Goal: Transaction & Acquisition: Book appointment/travel/reservation

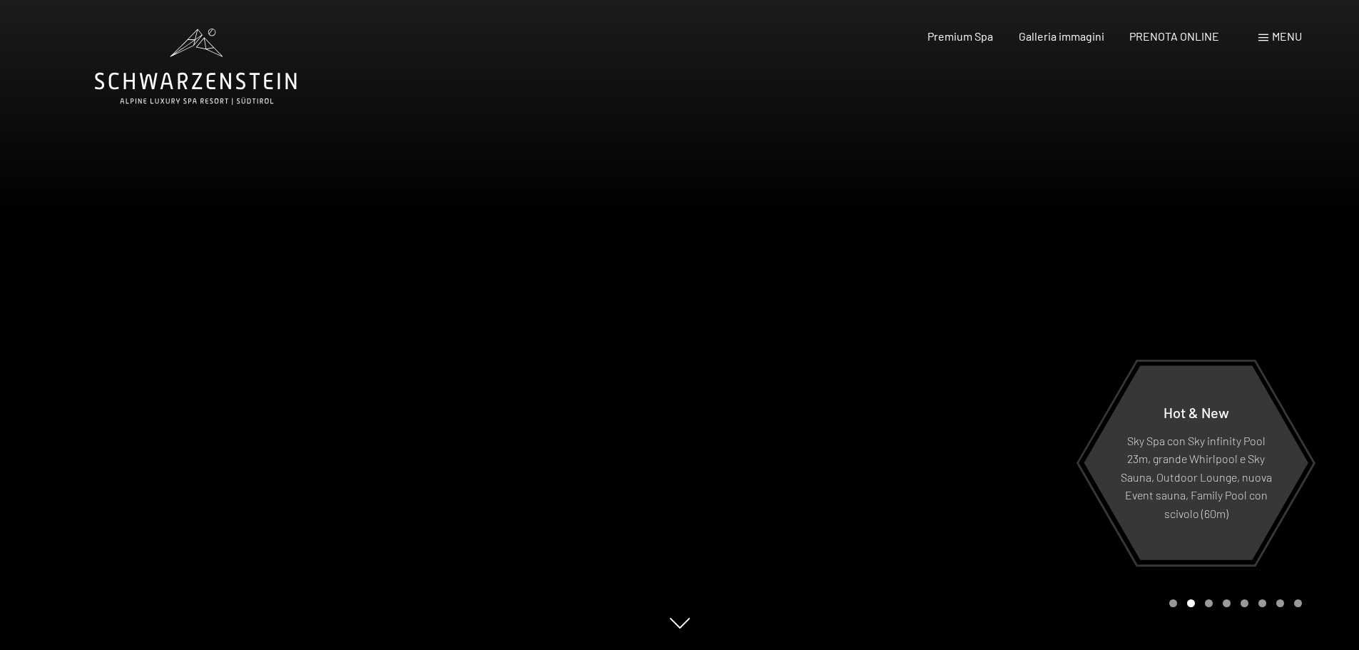
click at [1292, 32] on span "Menu" at bounding box center [1287, 36] width 30 height 14
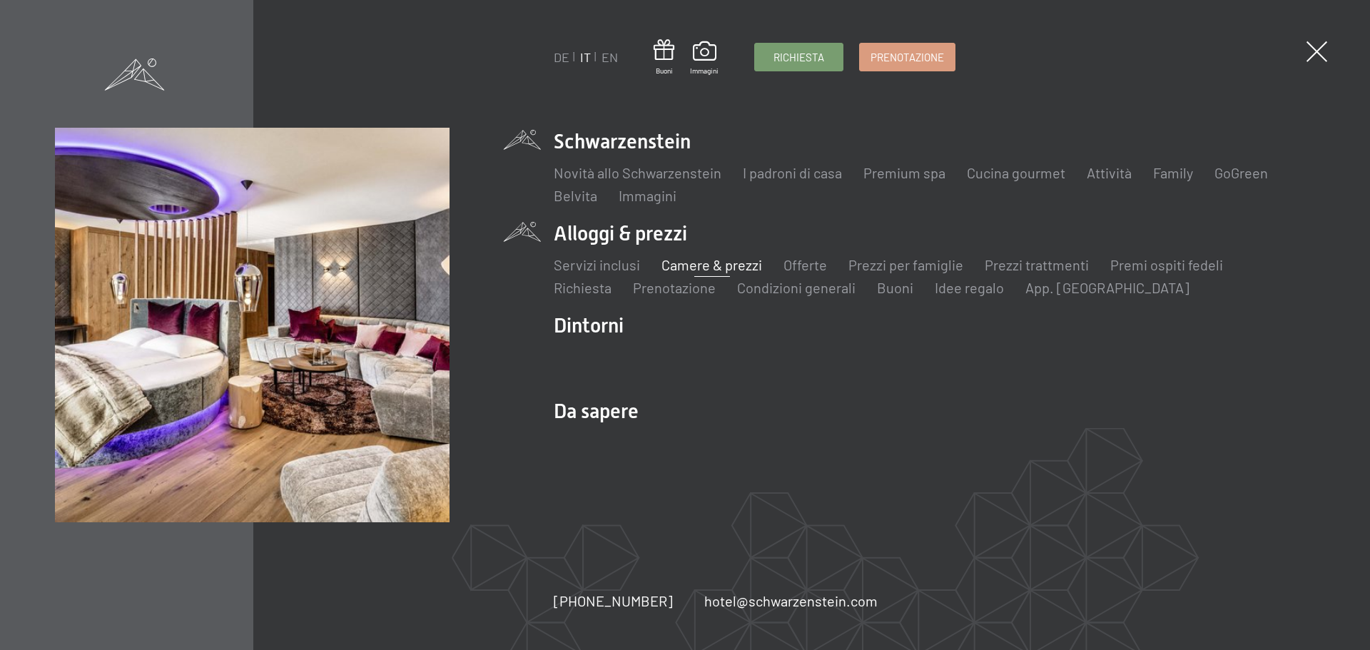
click at [680, 267] on link "Camere & prezzi" at bounding box center [711, 264] width 101 height 17
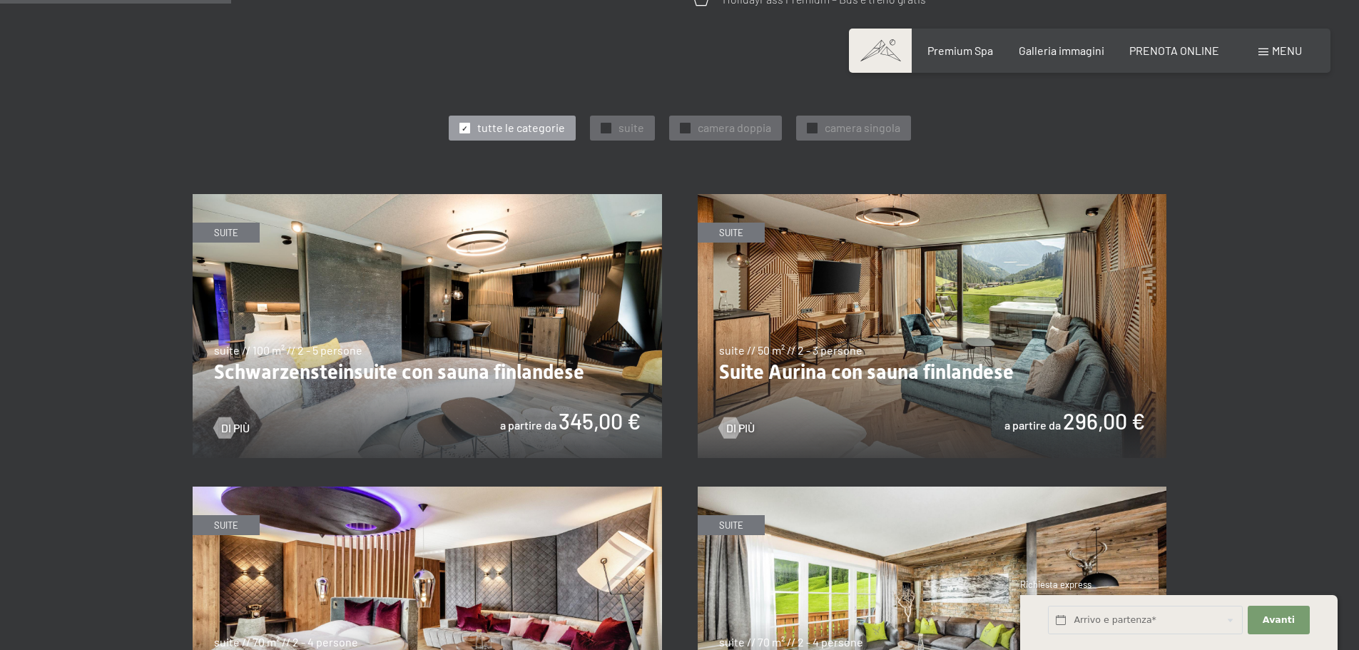
scroll to position [785, 0]
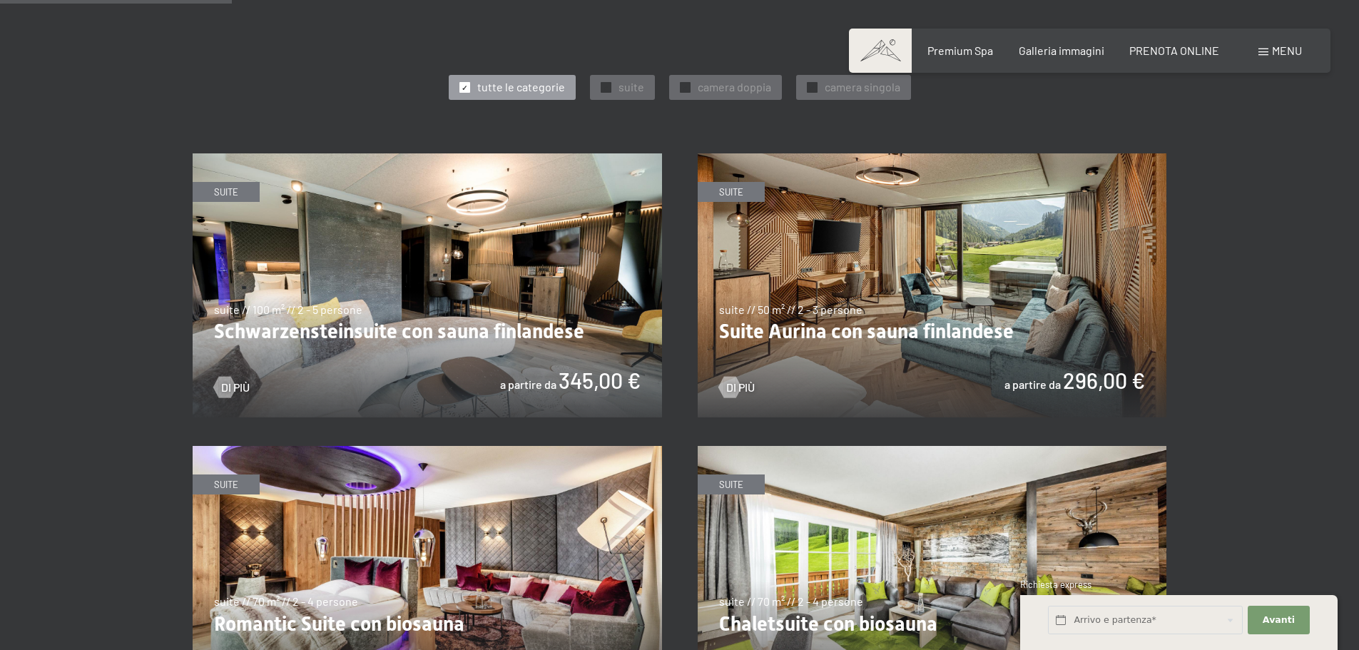
click at [511, 309] on img at bounding box center [427, 285] width 469 height 264
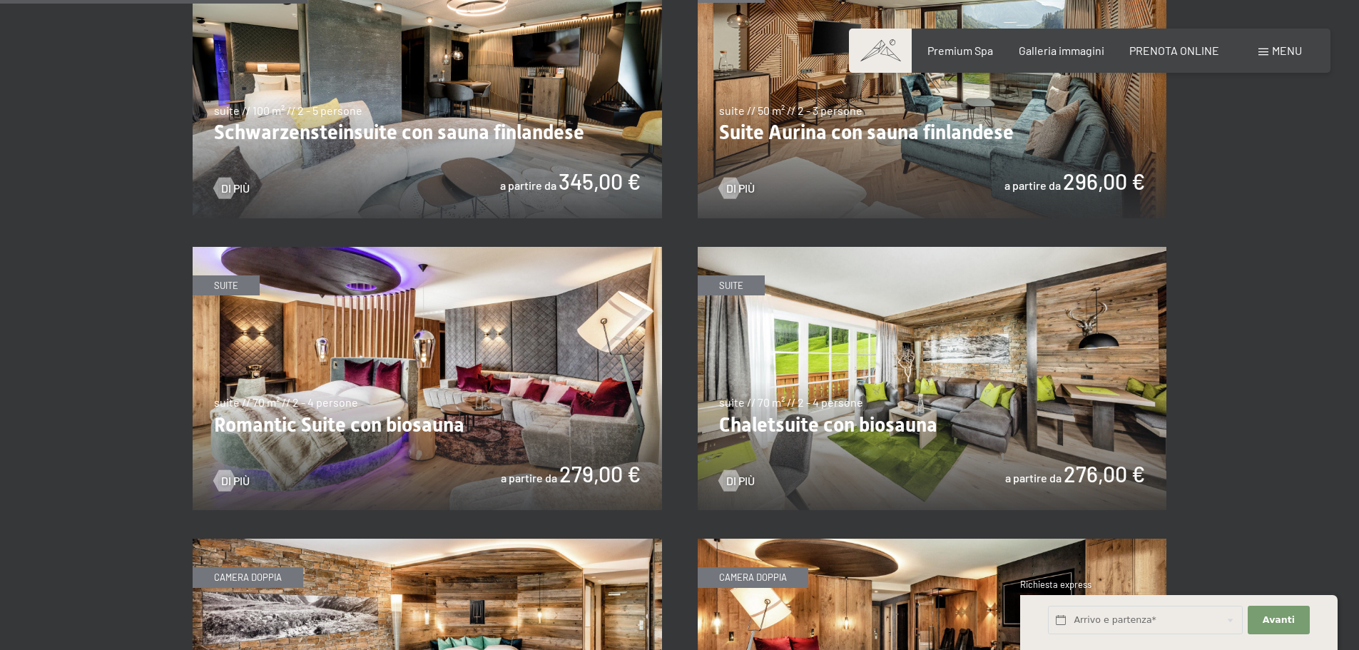
scroll to position [1070, 0]
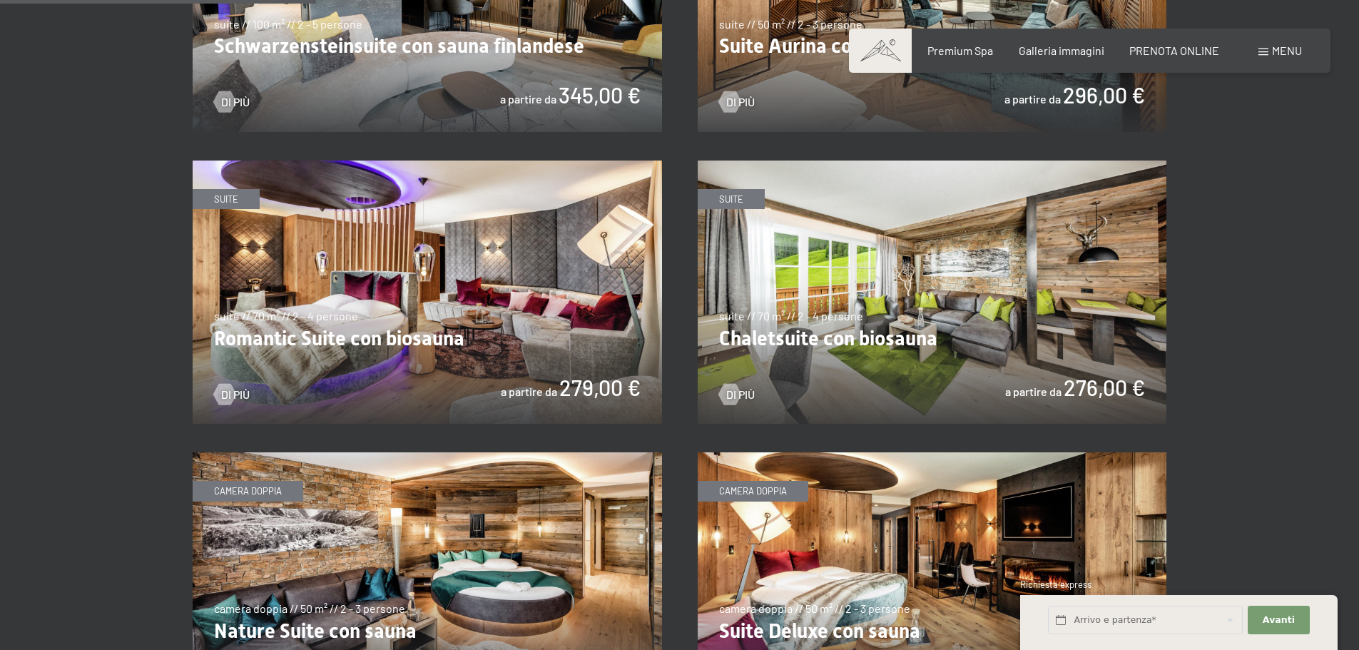
click at [459, 306] on img at bounding box center [427, 292] width 469 height 264
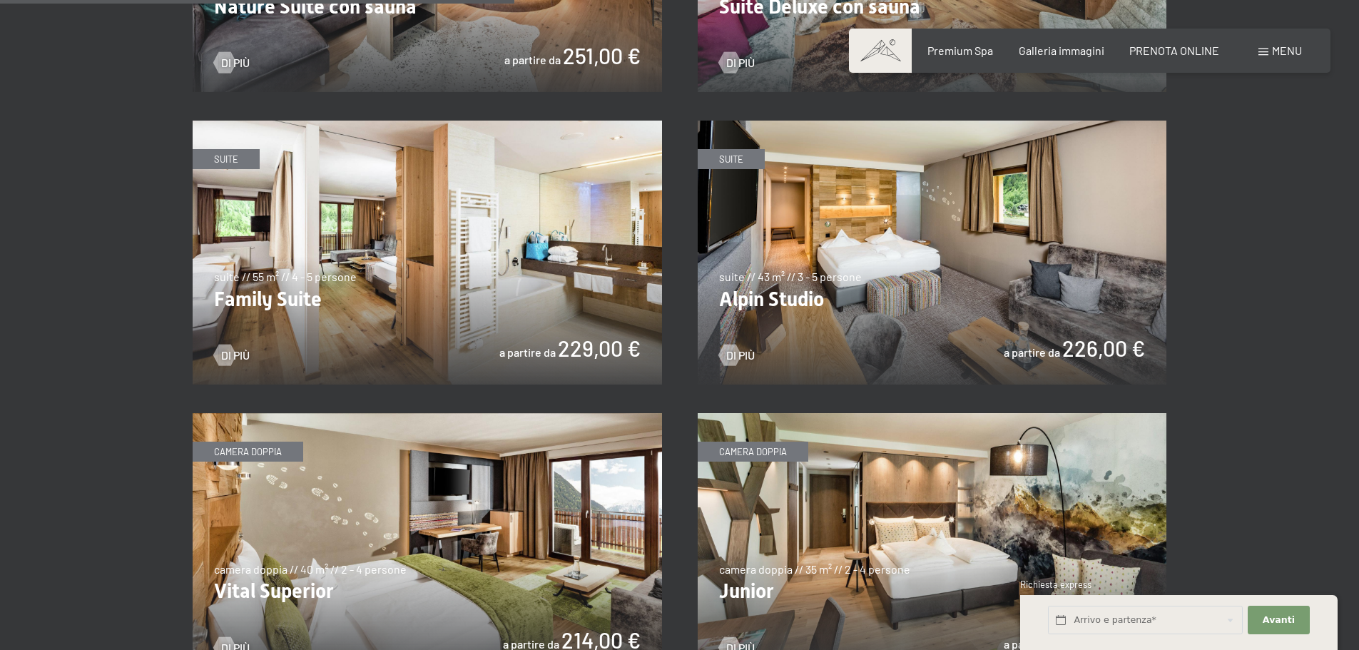
scroll to position [1783, 0]
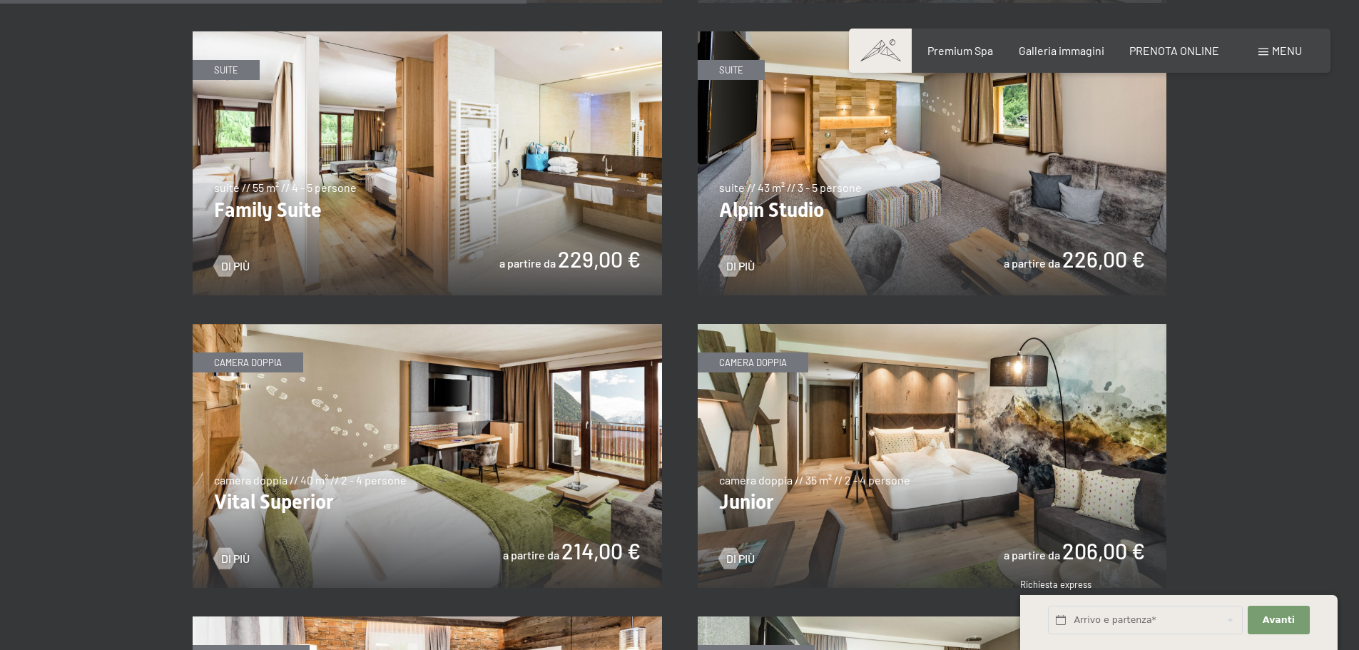
click at [769, 455] on img at bounding box center [932, 456] width 469 height 264
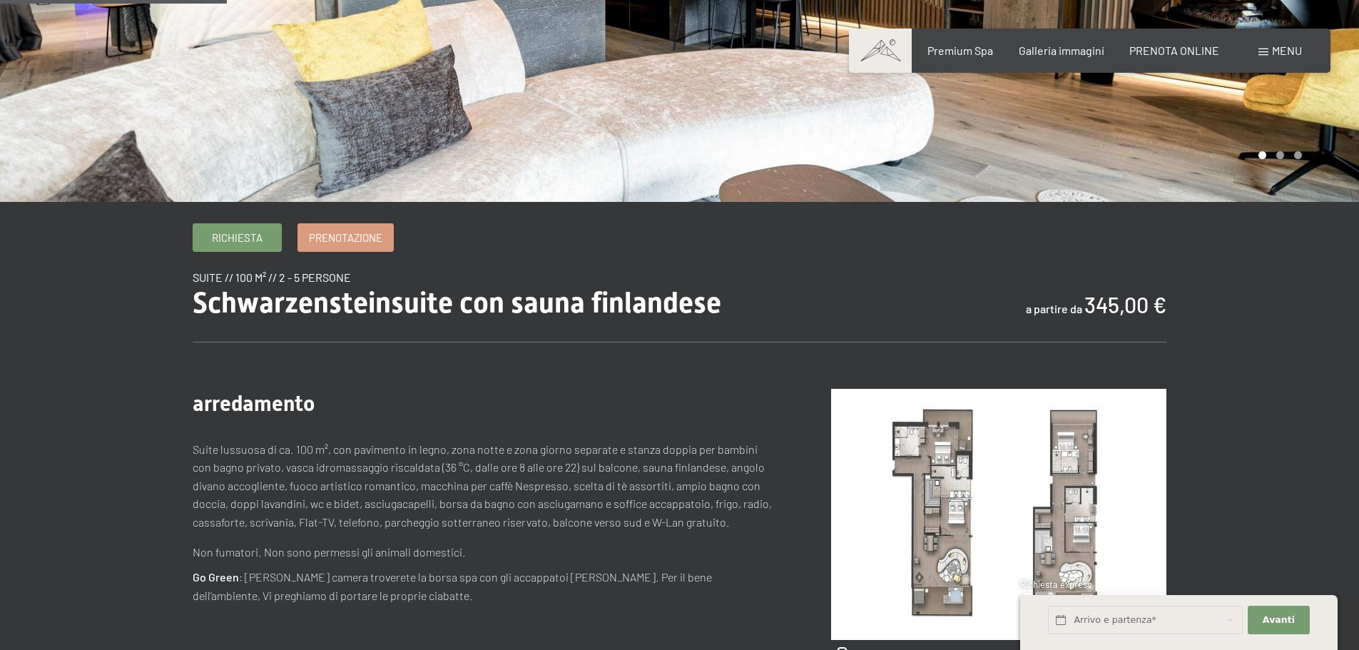
scroll to position [428, 0]
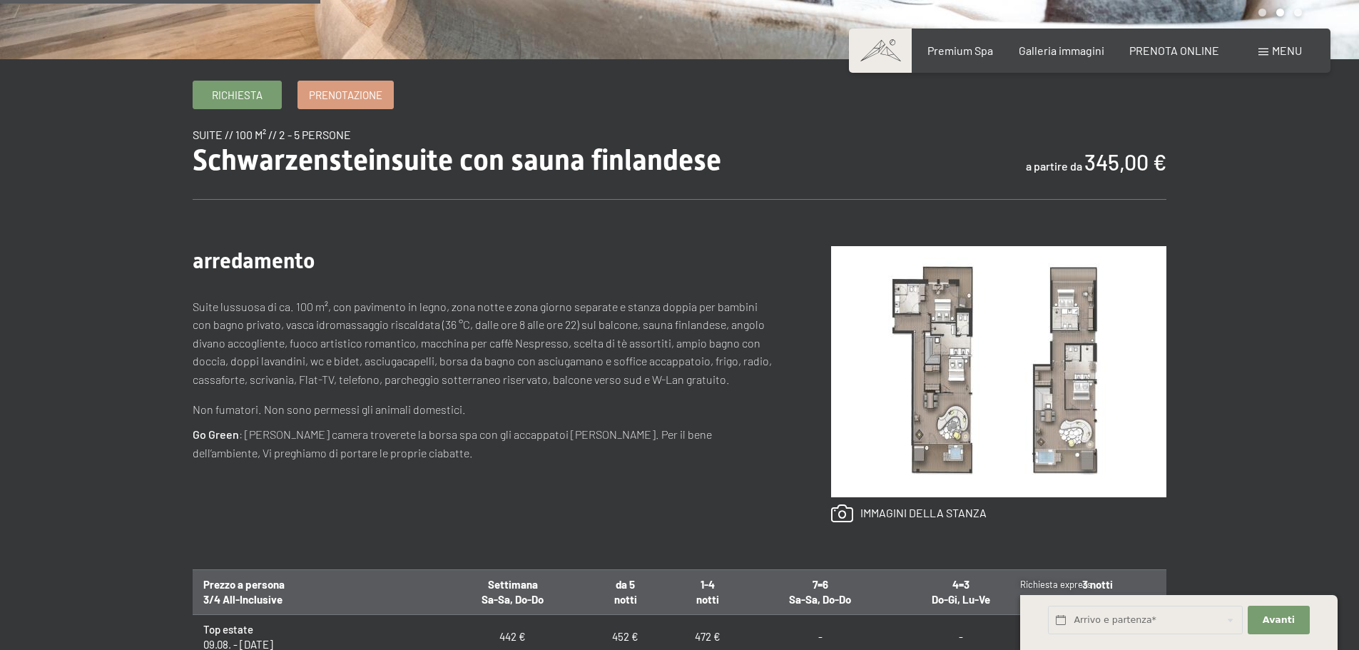
click at [936, 383] on img at bounding box center [998, 371] width 335 height 251
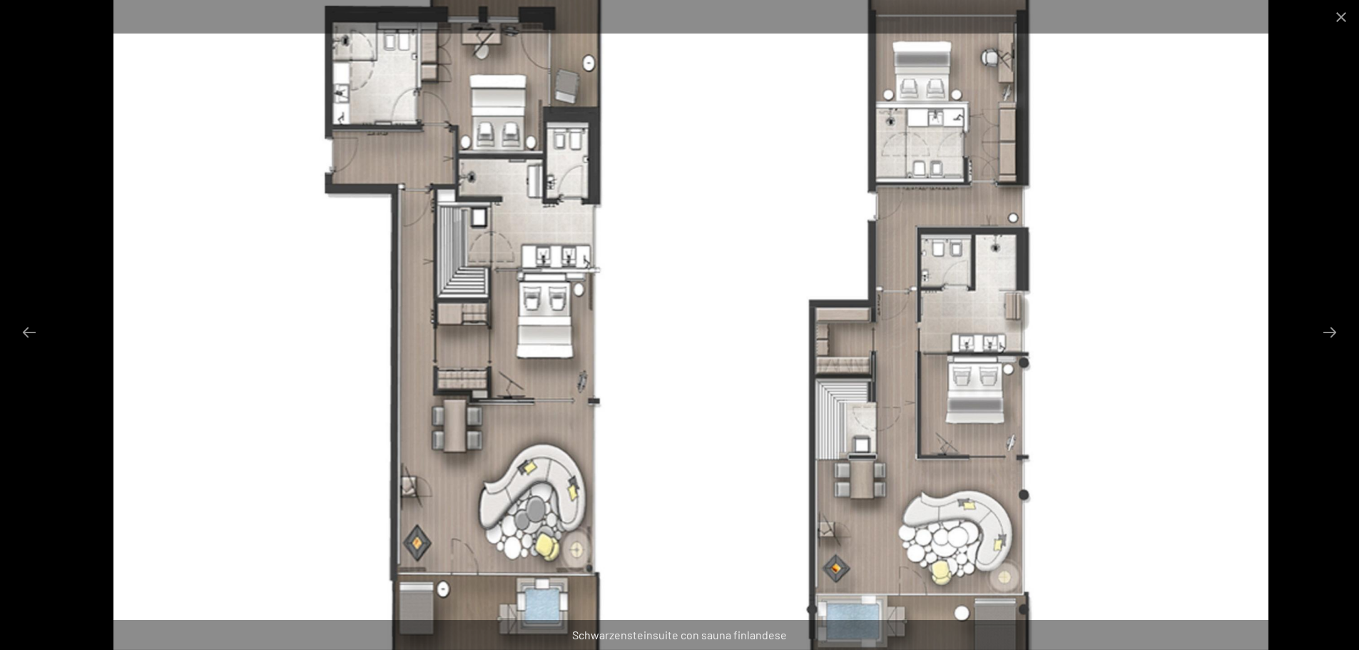
drag, startPoint x: 1026, startPoint y: 529, endPoint x: 1008, endPoint y: 573, distance: 47.7
click at [1022, 551] on img at bounding box center [691, 325] width 1156 height 650
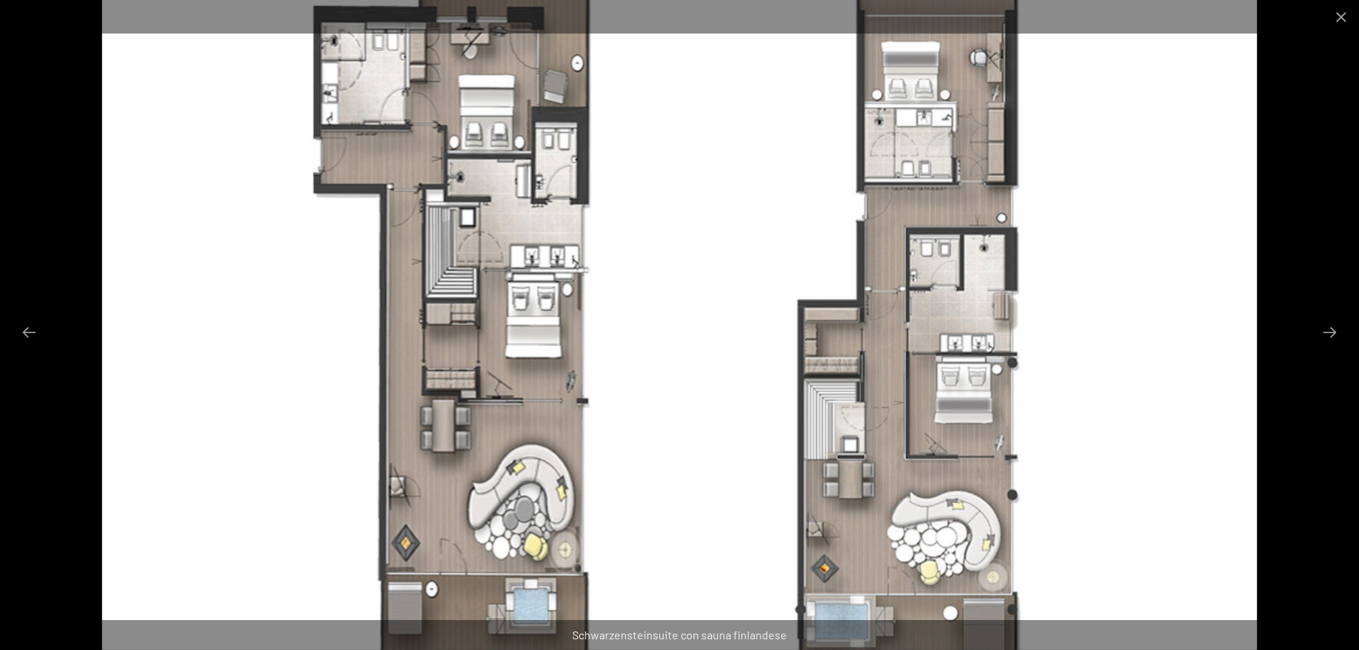
scroll to position [856, 0]
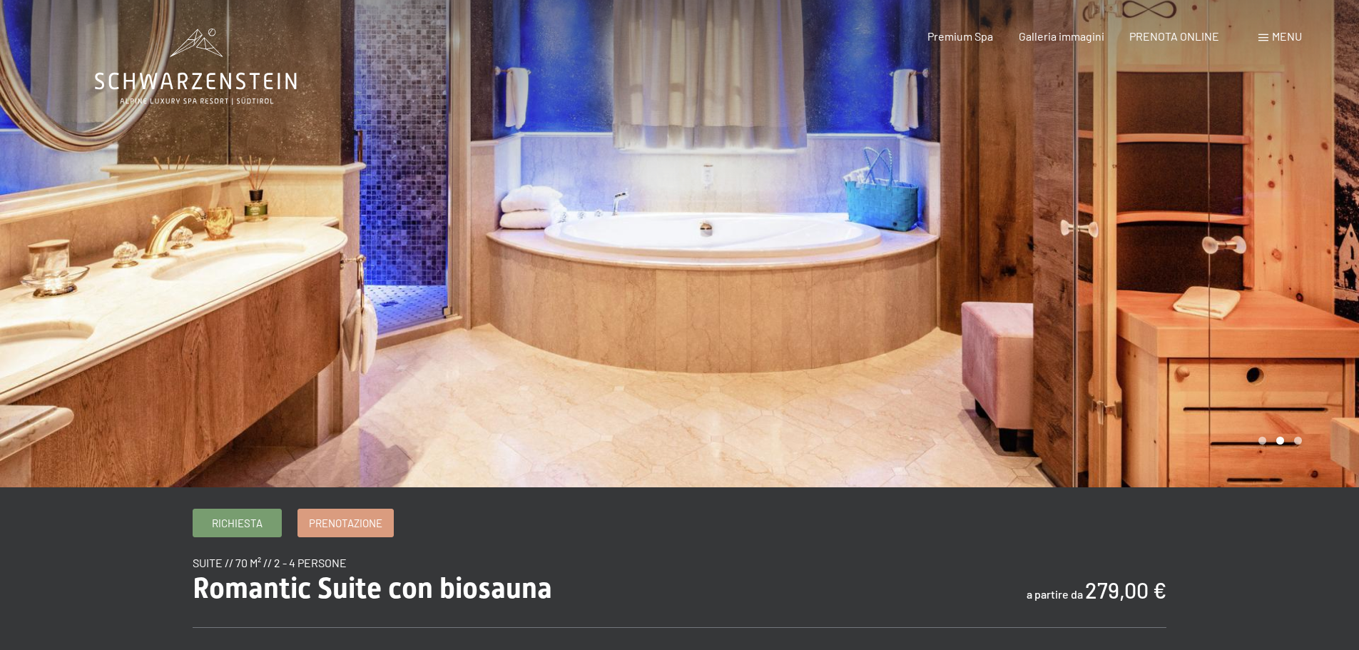
click at [1223, 309] on div at bounding box center [1020, 243] width 680 height 487
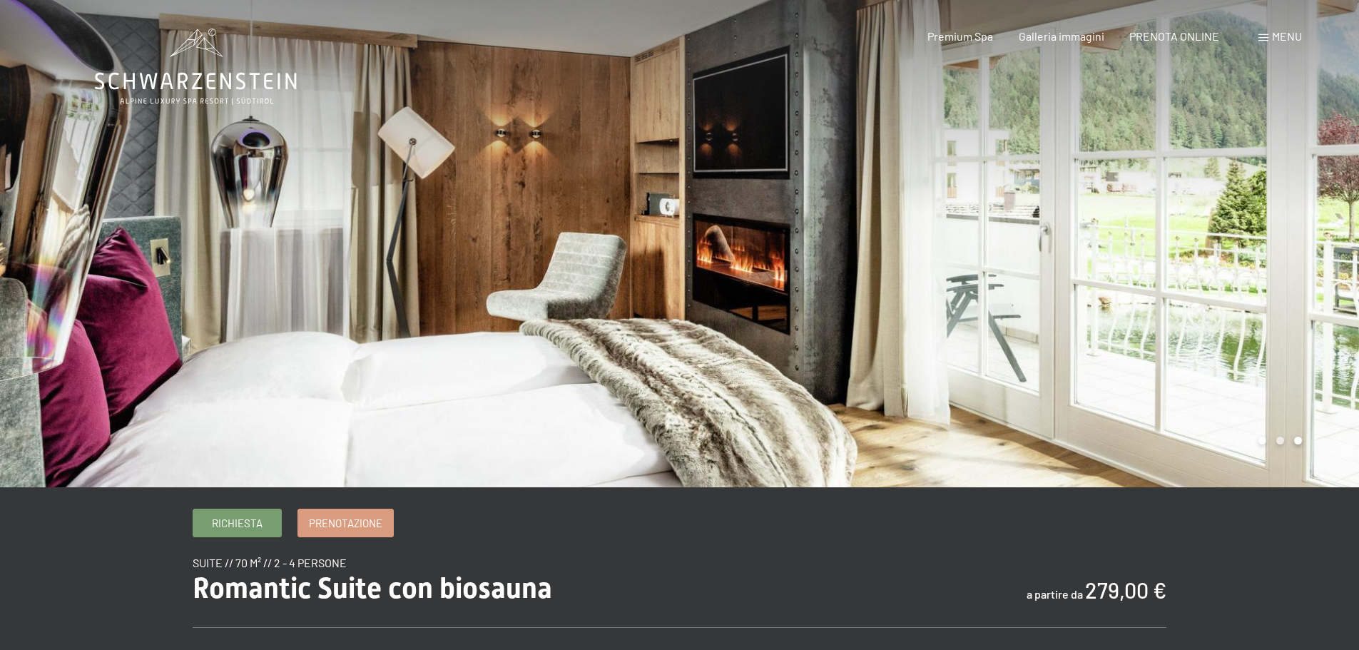
click at [299, 281] on div at bounding box center [340, 243] width 680 height 487
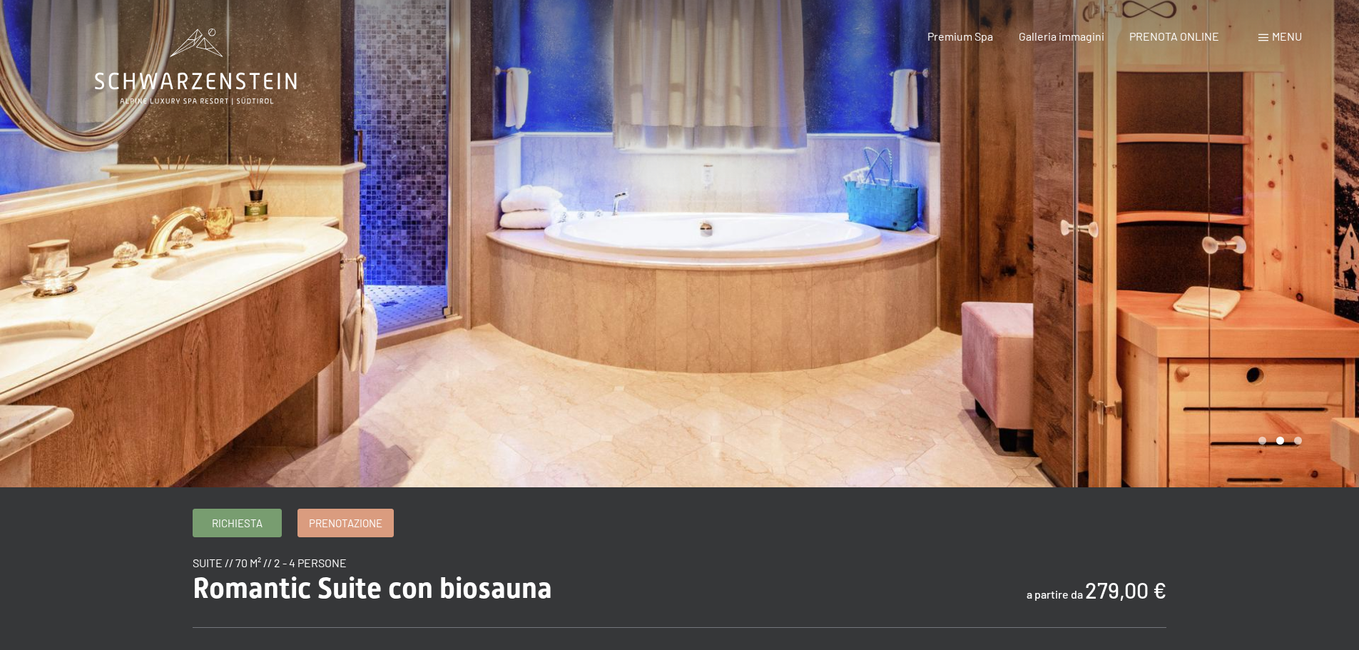
click at [230, 282] on div at bounding box center [340, 243] width 680 height 487
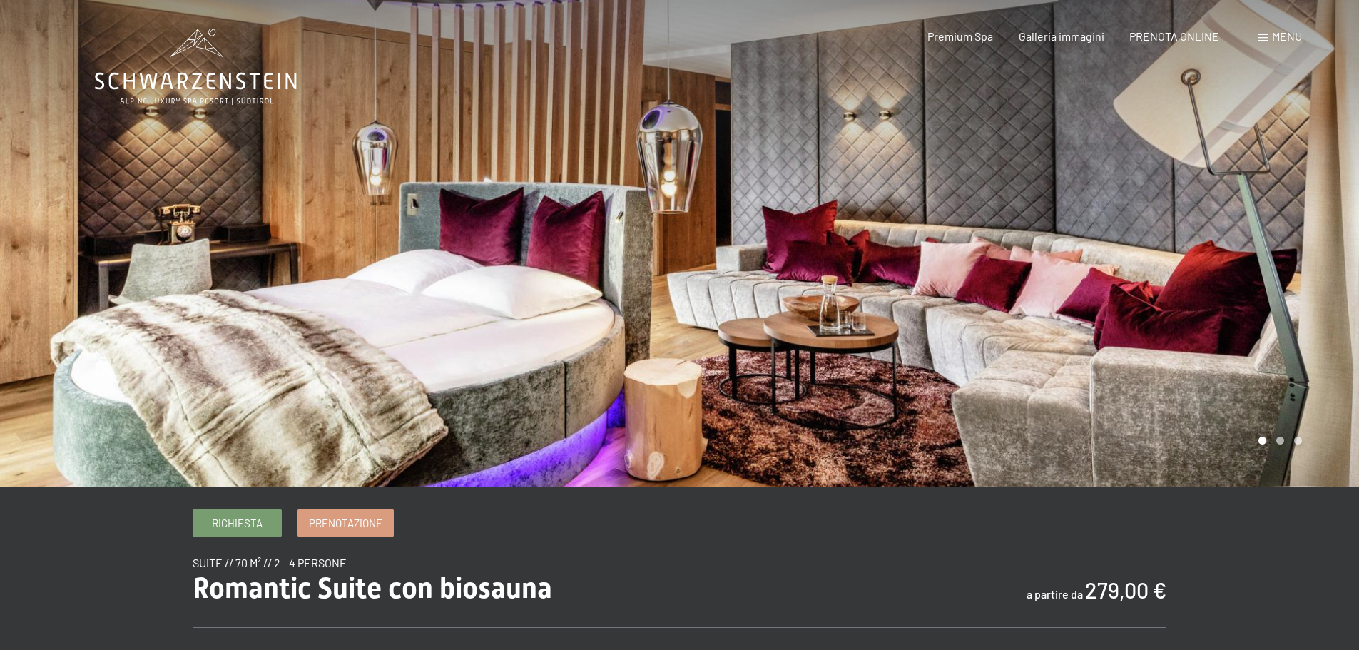
click at [230, 282] on div at bounding box center [340, 243] width 680 height 487
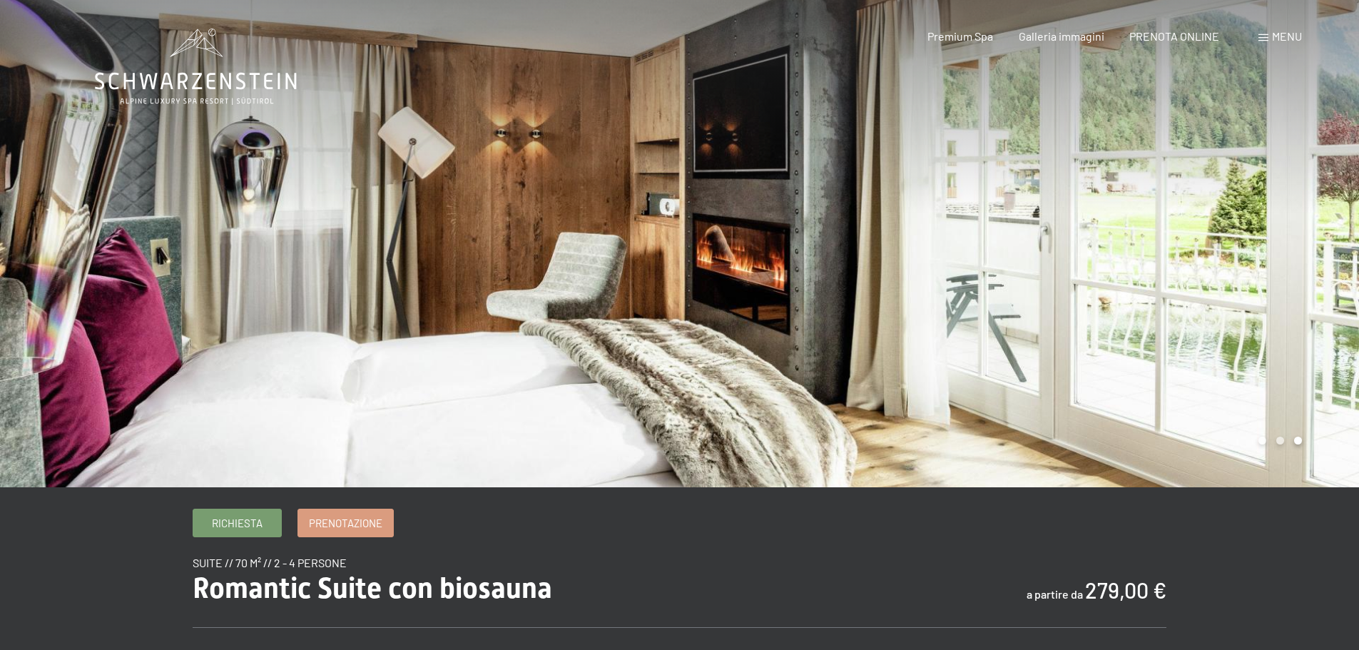
click at [203, 199] on div at bounding box center [340, 243] width 680 height 487
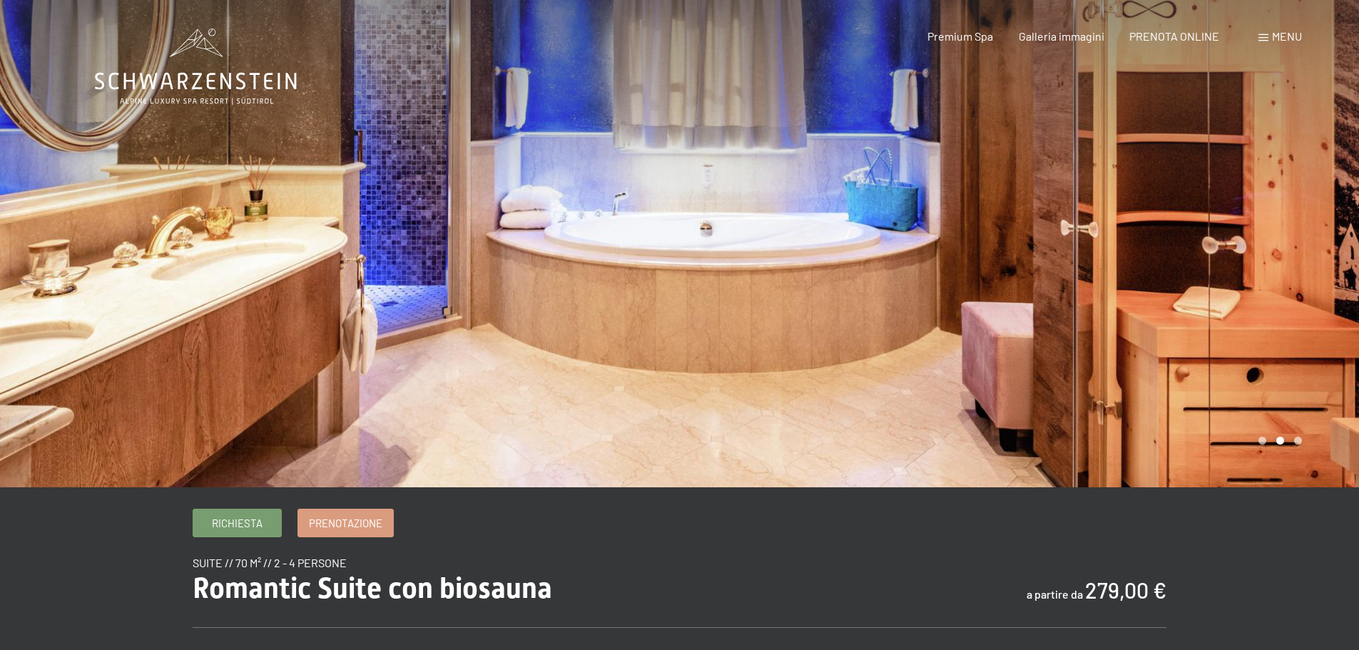
click at [203, 199] on div at bounding box center [340, 243] width 680 height 487
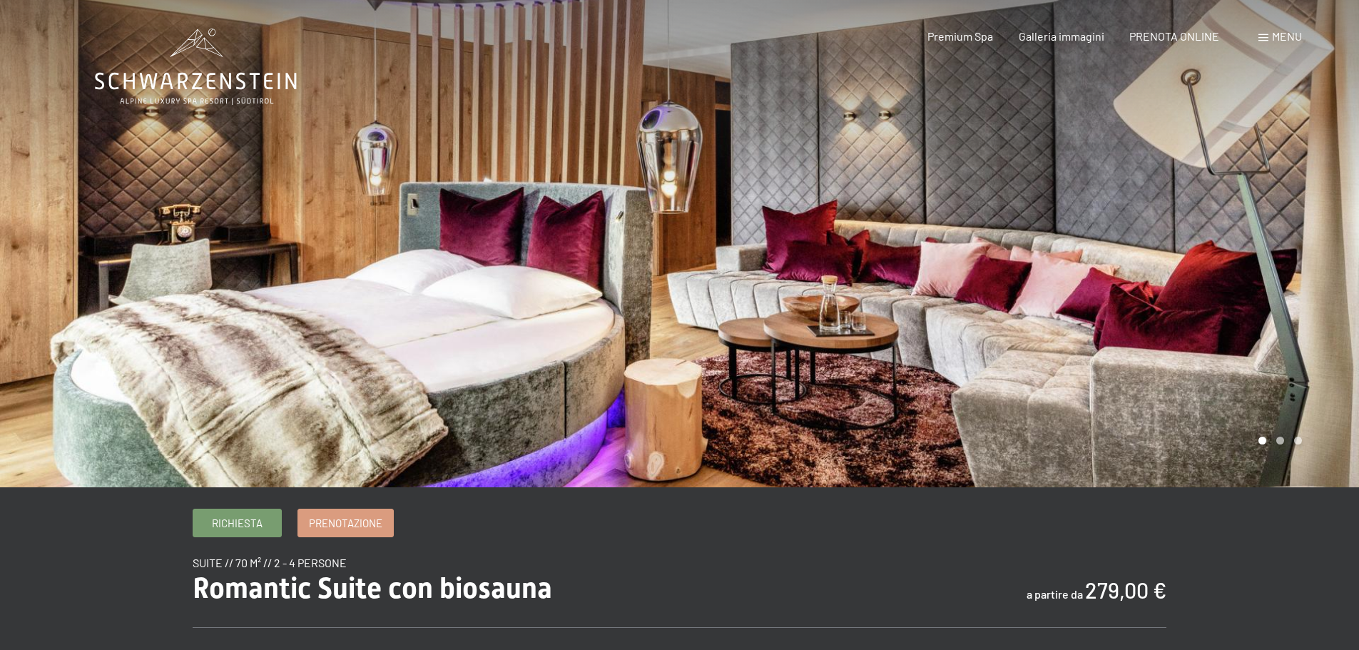
click at [204, 199] on div at bounding box center [340, 243] width 680 height 487
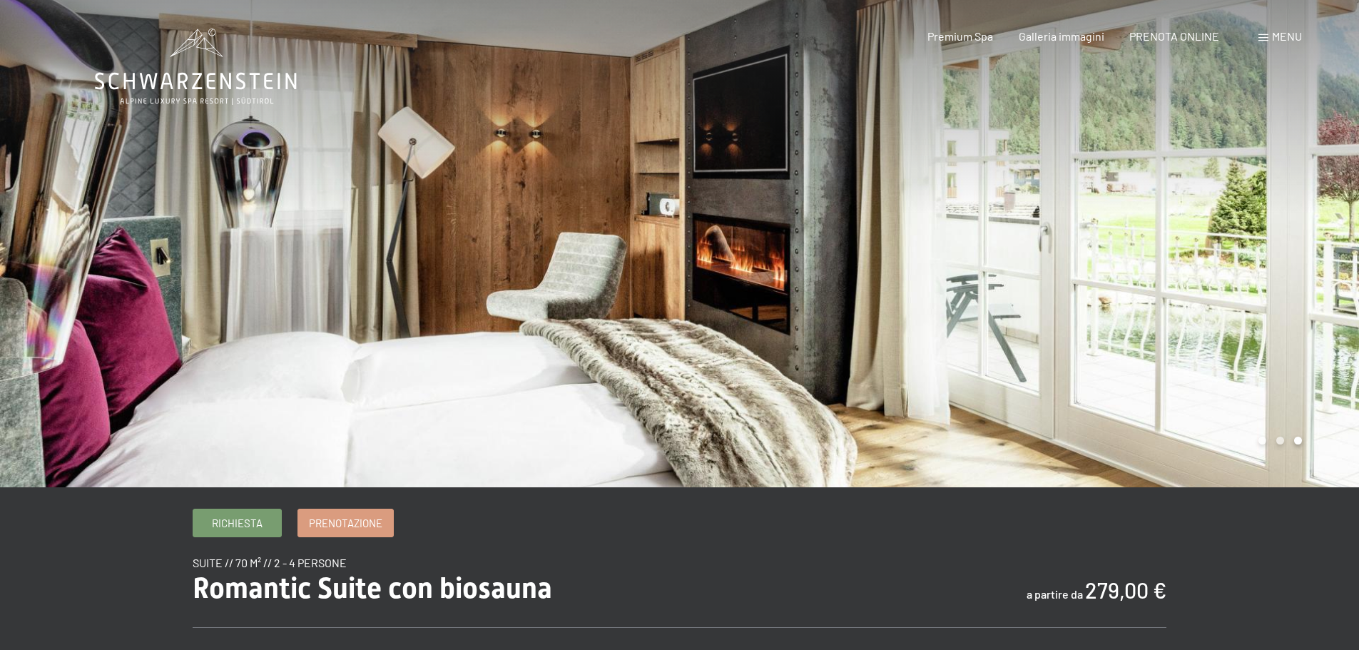
click at [205, 199] on div at bounding box center [340, 243] width 680 height 487
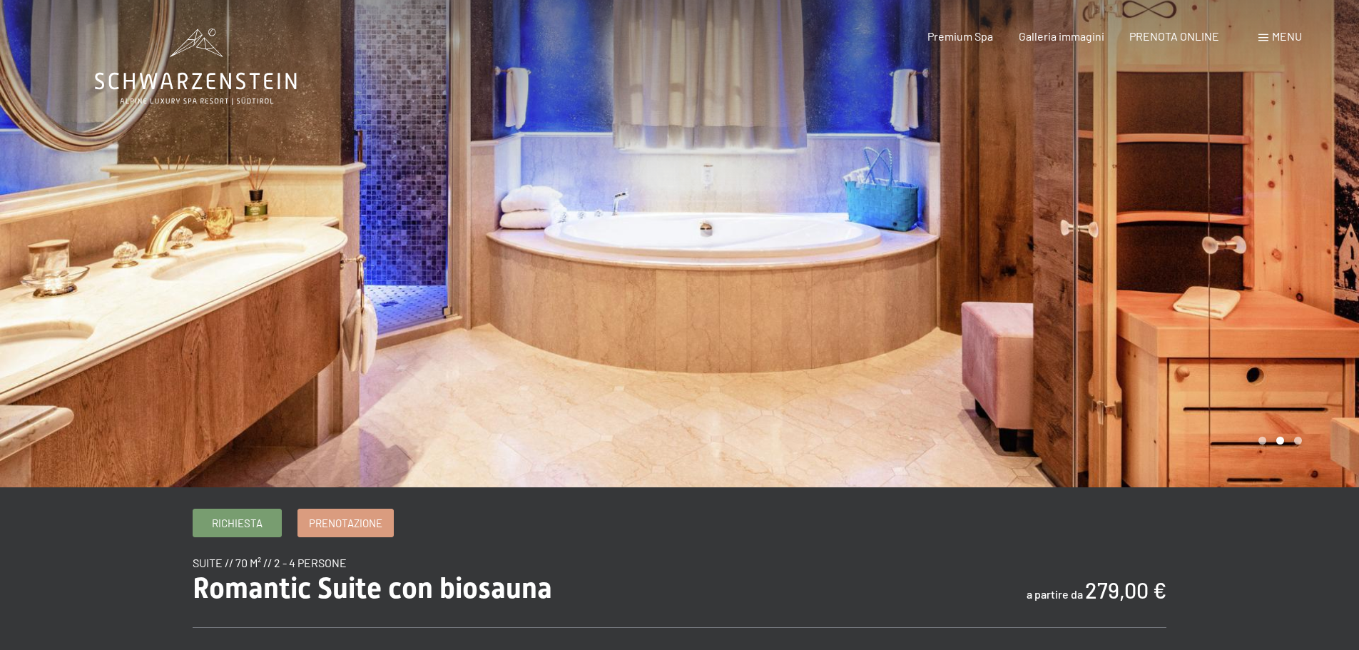
click at [205, 199] on div at bounding box center [340, 243] width 680 height 487
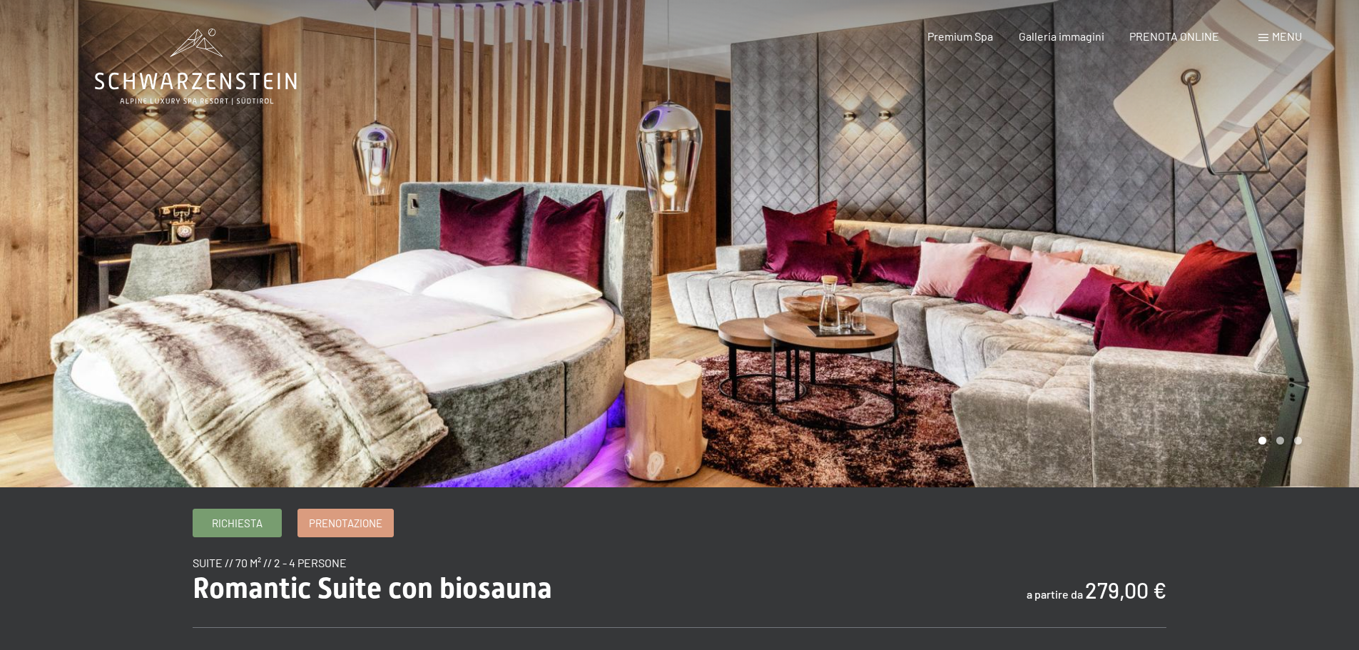
click at [901, 306] on div at bounding box center [1020, 243] width 680 height 487
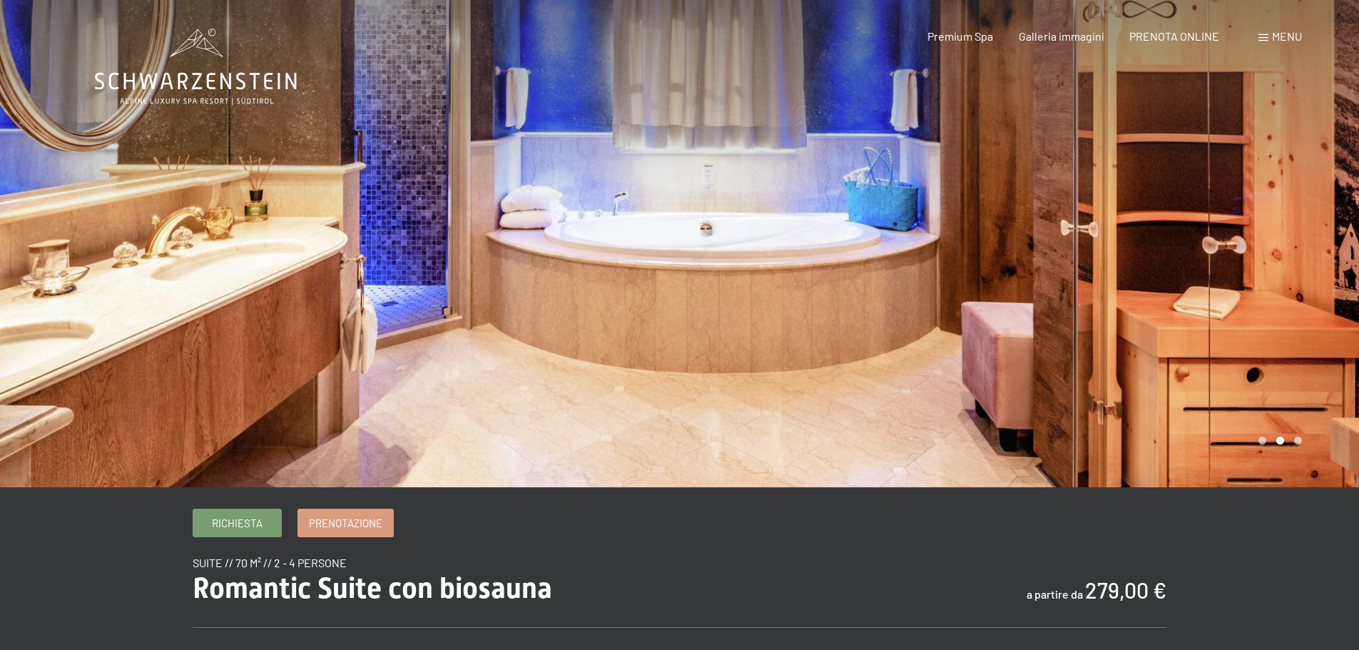
click at [897, 302] on div at bounding box center [1020, 243] width 680 height 487
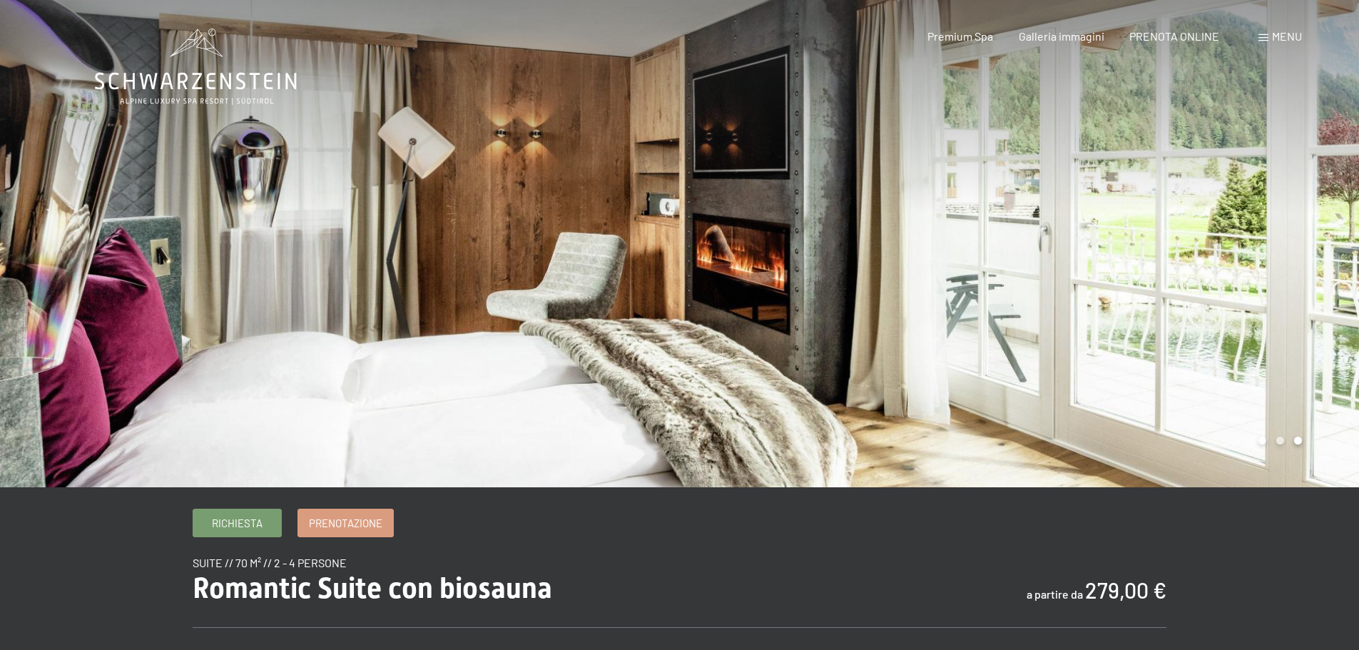
click at [907, 295] on div at bounding box center [1020, 243] width 680 height 487
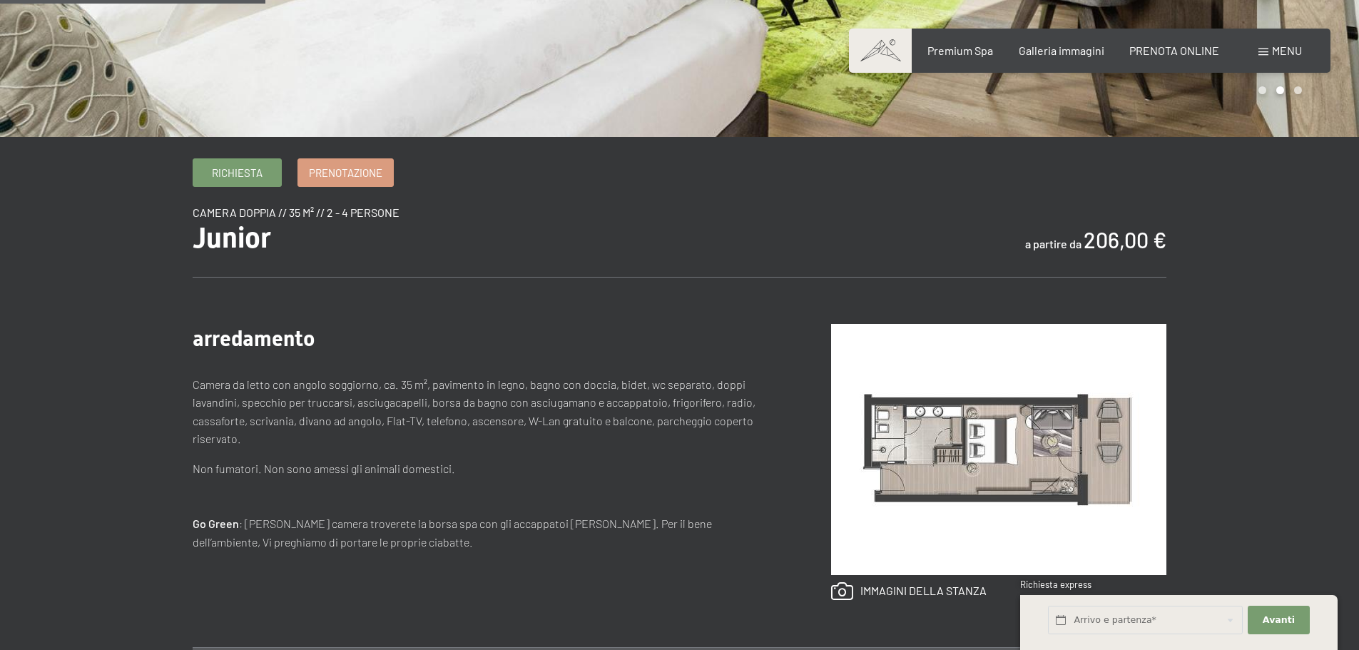
scroll to position [357, 0]
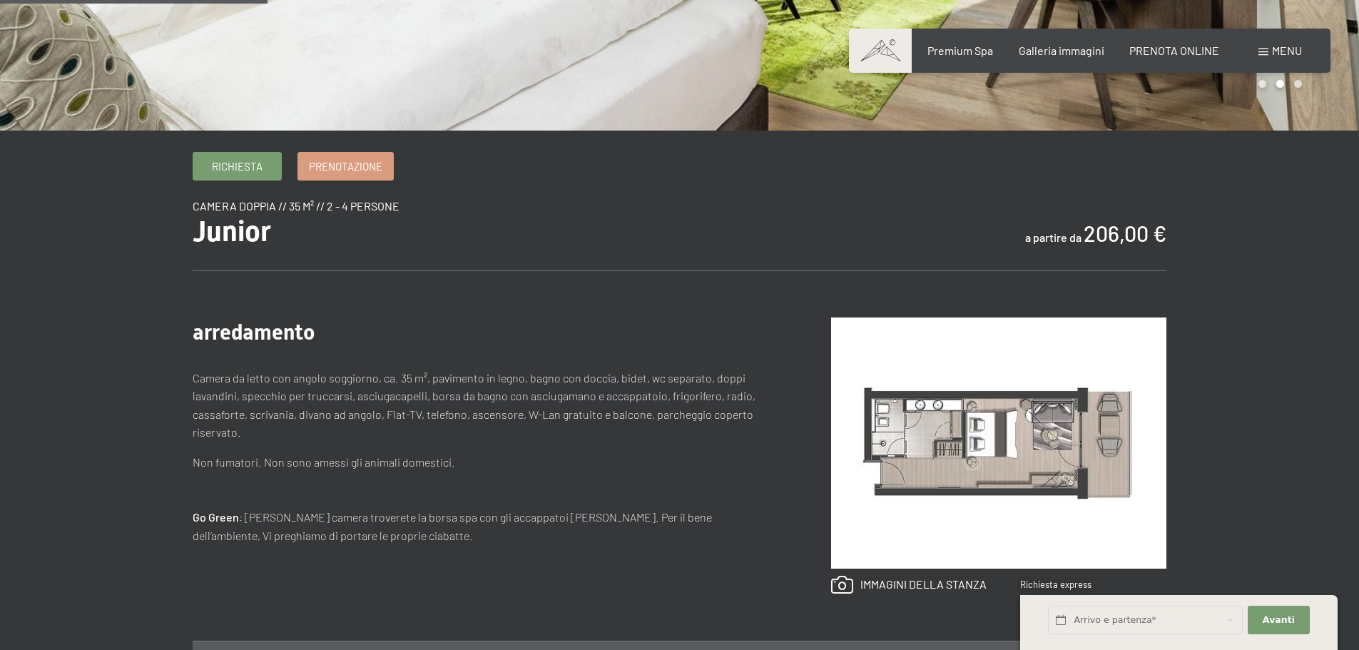
click at [932, 402] on img at bounding box center [998, 442] width 335 height 251
